Goal: Task Accomplishment & Management: Use online tool/utility

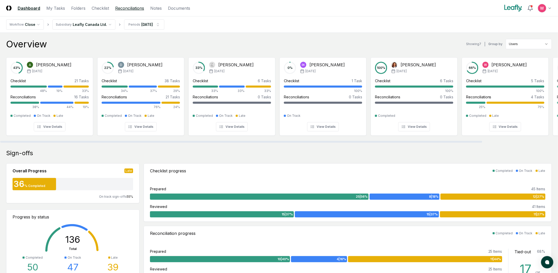
click at [128, 9] on link "Reconciliations" at bounding box center [129, 8] width 29 height 6
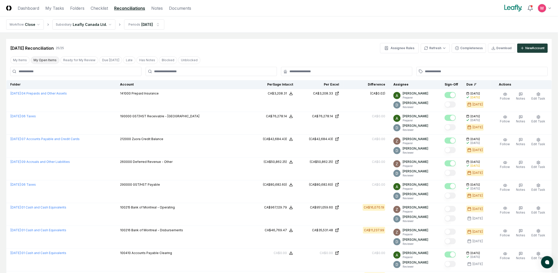
click at [46, 61] on button "My Open Items" at bounding box center [45, 60] width 29 height 8
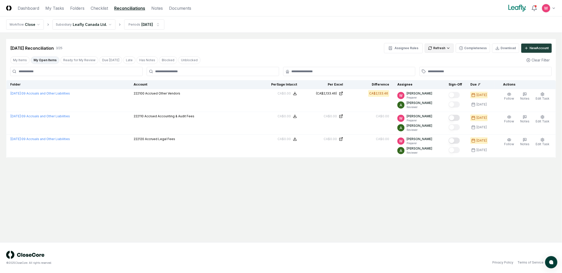
click at [447, 49] on html "CloseCore Dashboard My Tasks Folders Checklist Reconciliations Notes Documents …" at bounding box center [281, 136] width 562 height 273
click at [433, 73] on div "All" at bounding box center [441, 74] width 30 height 8
click at [445, 46] on html "CloseCore Dashboard My Tasks Folders Checklist Reconciliations Notes Documents …" at bounding box center [281, 136] width 562 height 273
click at [429, 76] on div "All" at bounding box center [441, 74] width 30 height 8
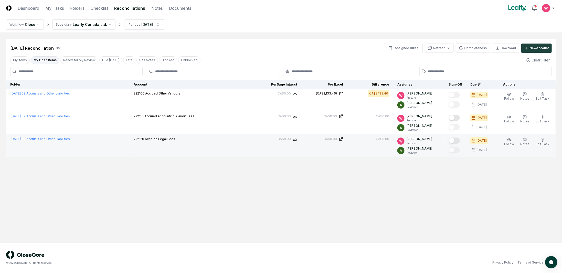
click at [457, 141] on button "Mark complete" at bounding box center [453, 140] width 11 height 6
click at [104, 9] on link "Checklist" at bounding box center [99, 8] width 17 height 6
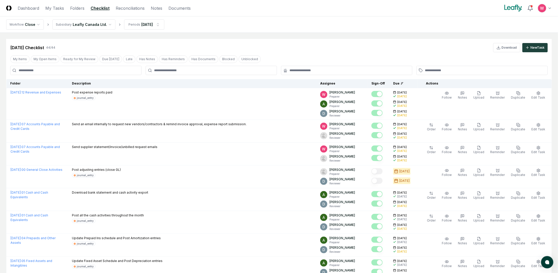
click at [49, 55] on div "My Items My Open Items Ready for My Review Due [DATE] Late Has Notes Has Remind…" at bounding box center [279, 58] width 546 height 9
click at [49, 56] on button "My Open Items" at bounding box center [45, 59] width 29 height 8
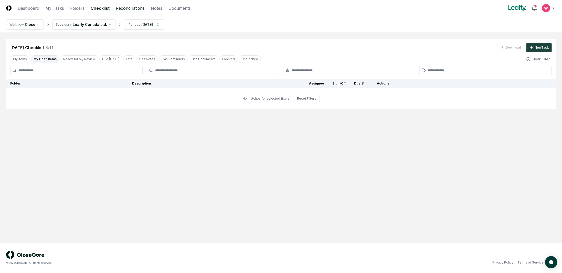
click at [125, 7] on link "Reconciliations" at bounding box center [130, 8] width 29 height 6
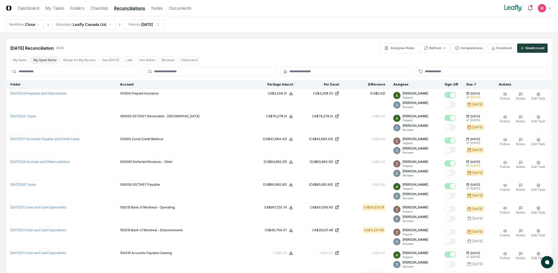
click at [49, 61] on button "My Open Items" at bounding box center [45, 60] width 29 height 8
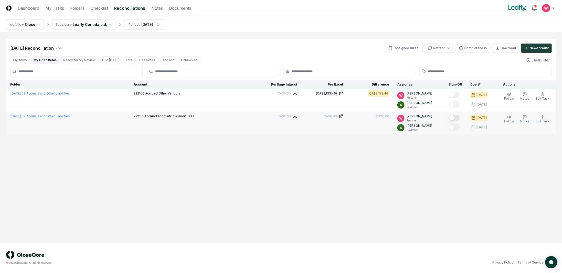
click at [460, 116] on button "Mark complete" at bounding box center [453, 118] width 11 height 6
click at [95, 7] on link "Checklist" at bounding box center [99, 8] width 17 height 6
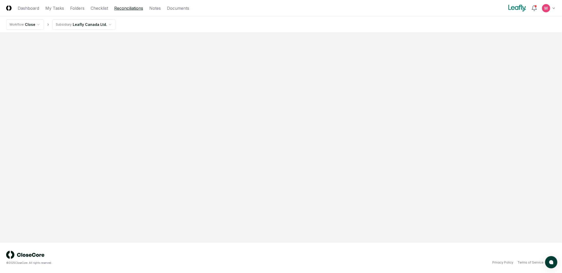
click at [128, 9] on link "Reconciliations" at bounding box center [128, 8] width 29 height 6
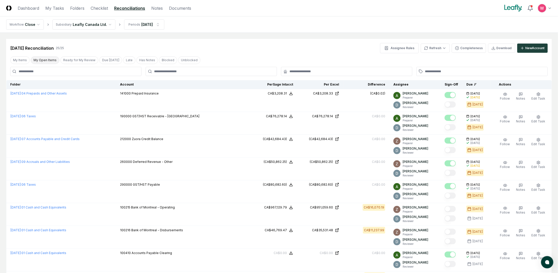
click at [43, 57] on button "My Open Items" at bounding box center [45, 60] width 29 height 8
